Goal: Transaction & Acquisition: Purchase product/service

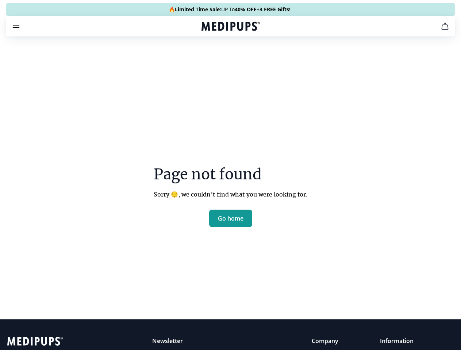
click at [230, 175] on section "Page not found Sorry 😔, we couldn’t find what you were looking for. Go home" at bounding box center [230, 179] width 461 height 280
click at [210, 58] on span "Supplements" at bounding box center [228, 61] width 36 height 7
click at [247, 58] on icon "button" at bounding box center [251, 62] width 9 height 9
click at [440, 31] on icon "cart" at bounding box center [444, 26] width 9 height 9
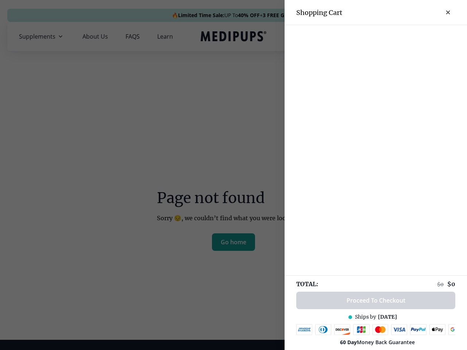
click at [354, 36] on div at bounding box center [375, 31] width 182 height 12
click at [412, 36] on div at bounding box center [375, 31] width 182 height 12
click at [436, 36] on div at bounding box center [375, 31] width 182 height 12
click at [230, 242] on div at bounding box center [233, 175] width 467 height 350
